Goal: Transaction & Acquisition: Purchase product/service

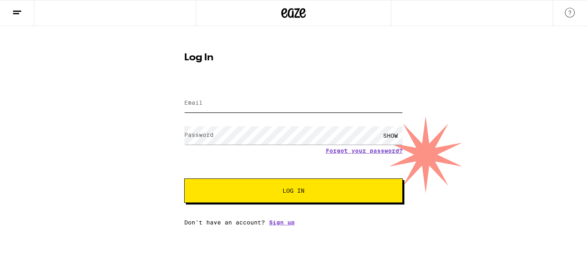
type input "[PERSON_NAME][EMAIL_ADDRESS][DOMAIN_NAME]"
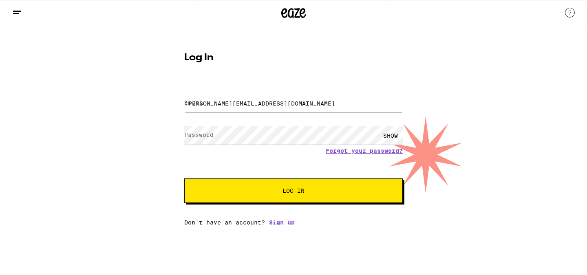
click at [296, 193] on span "Log In" at bounding box center [294, 191] width 22 height 6
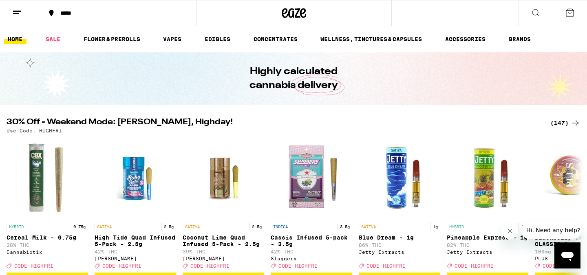
click at [555, 126] on div "(147)" at bounding box center [566, 123] width 30 height 10
